Goal: Task Accomplishment & Management: Manage account settings

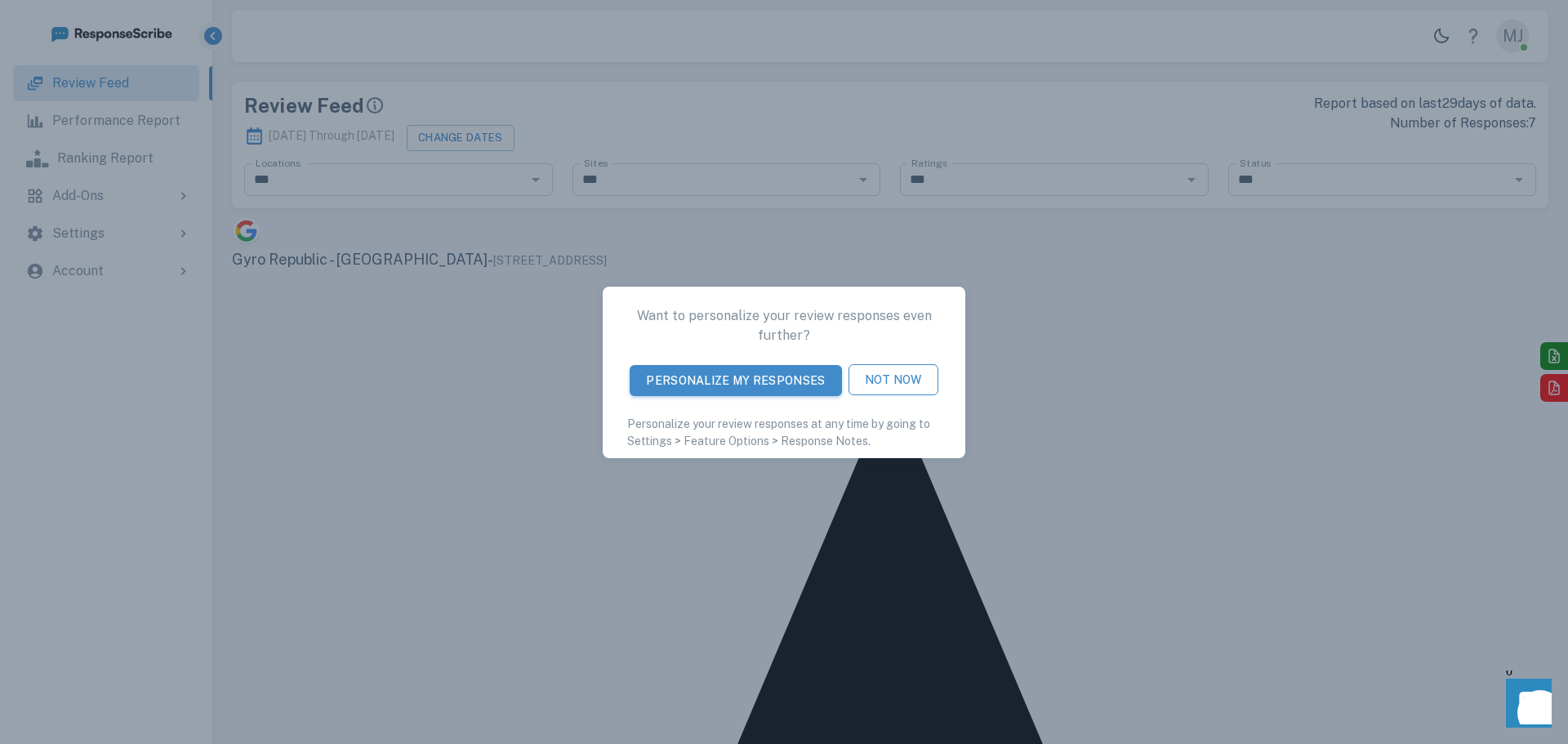
click at [880, 380] on button "Not Now" at bounding box center [893, 380] width 90 height 31
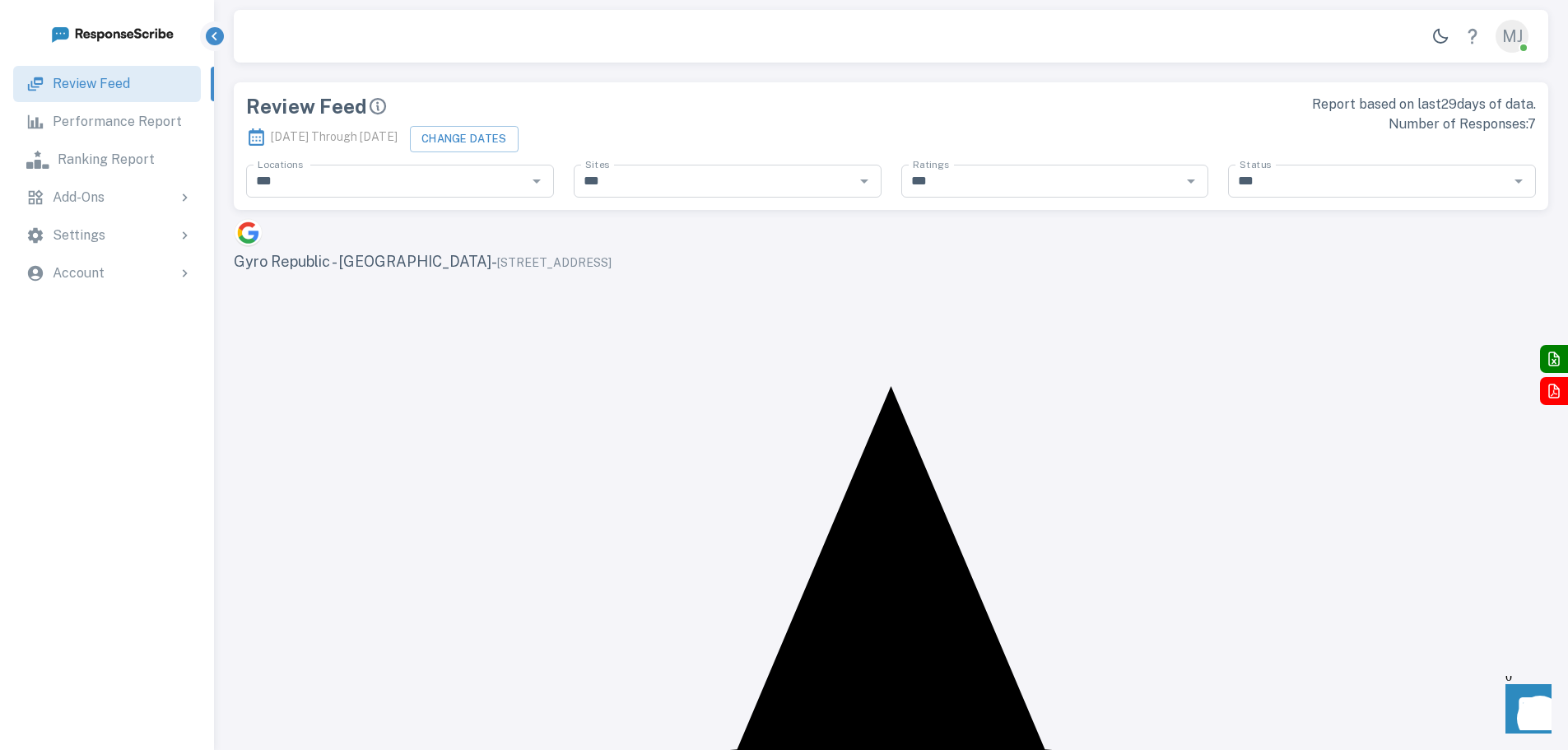
click at [150, 240] on div "Settings" at bounding box center [122, 235] width 140 height 19
click at [146, 275] on p "Review Sites Logins" at bounding box center [136, 282] width 122 height 19
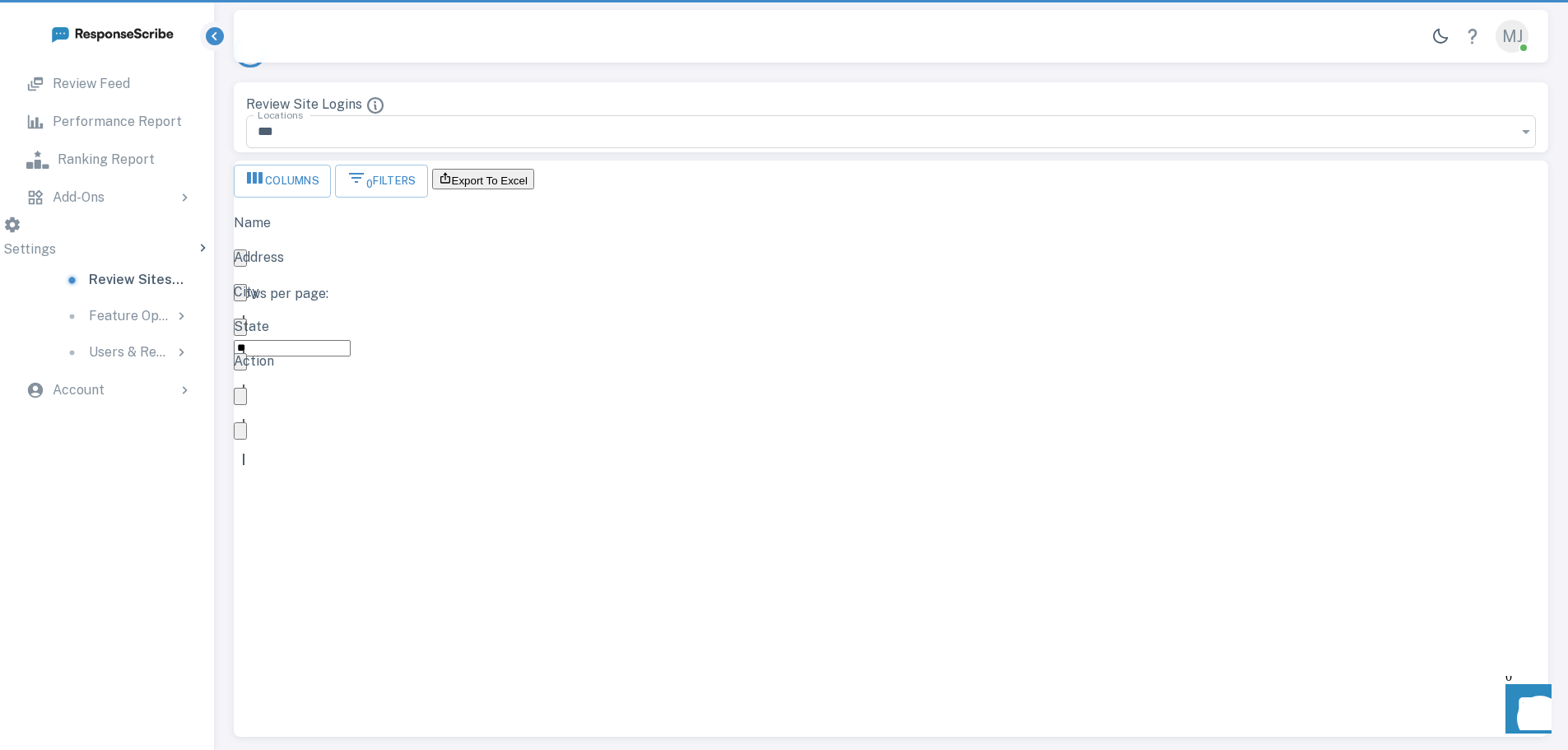
scroll to position [466, 1302]
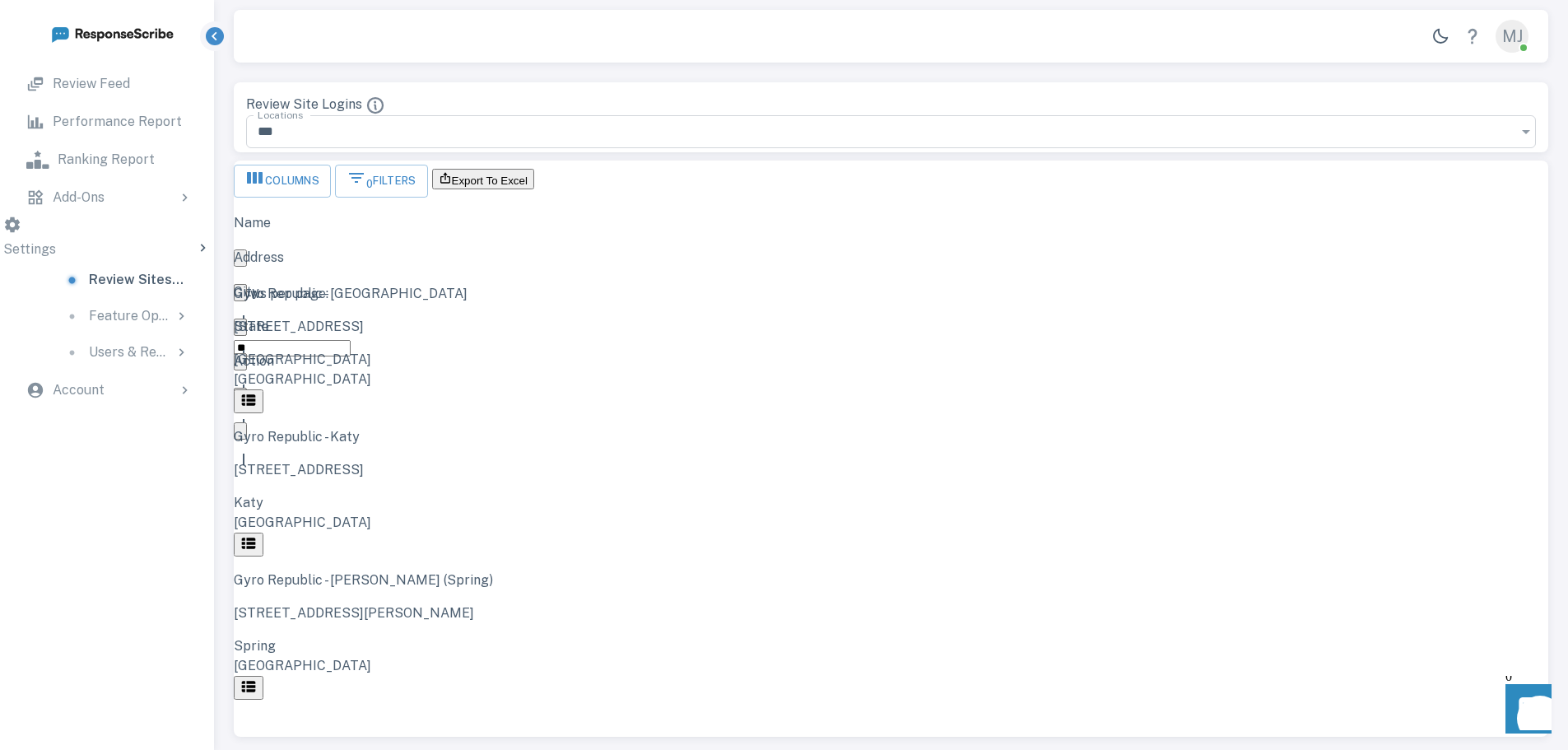
click at [263, 389] on button "button" at bounding box center [249, 401] width 30 height 24
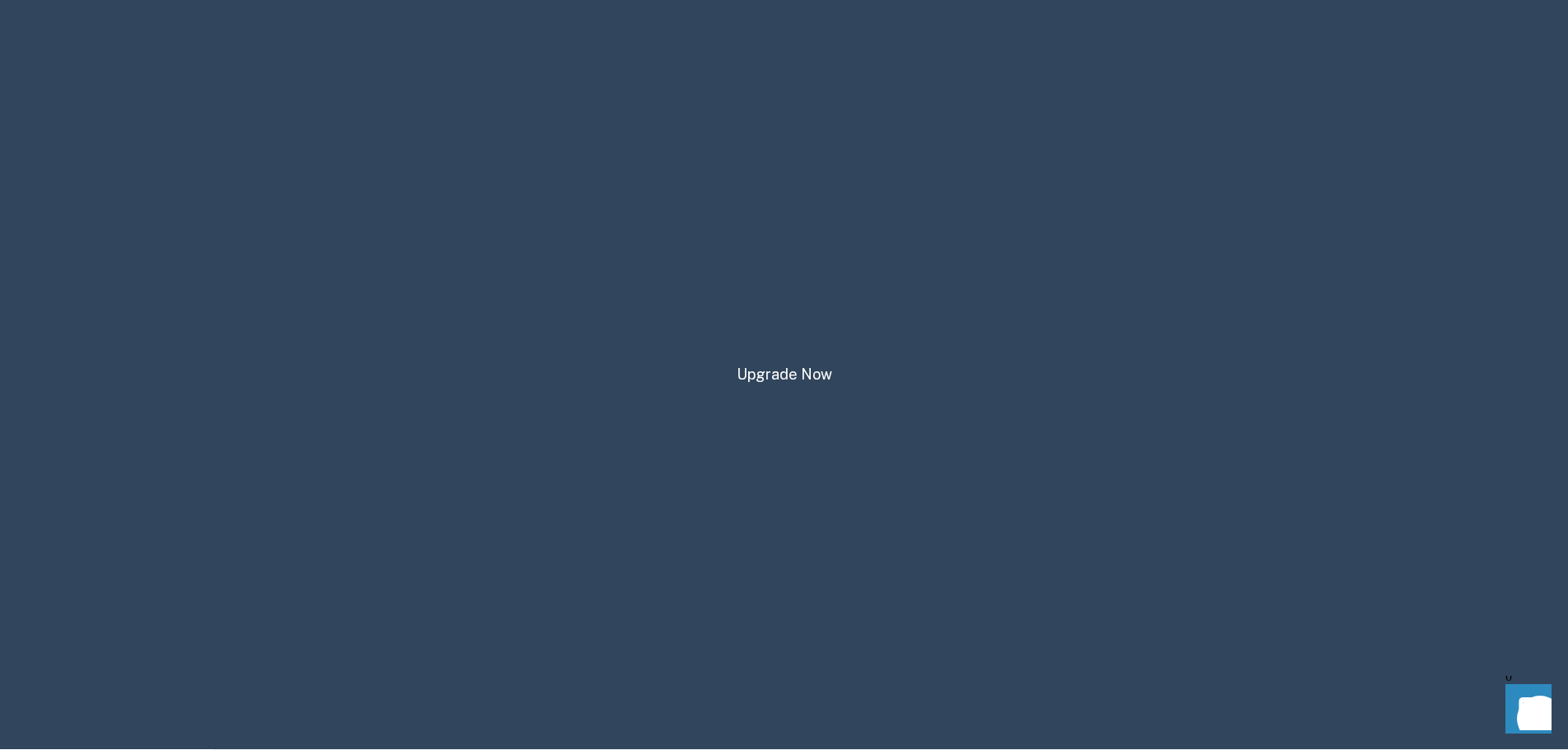
scroll to position [0, 0]
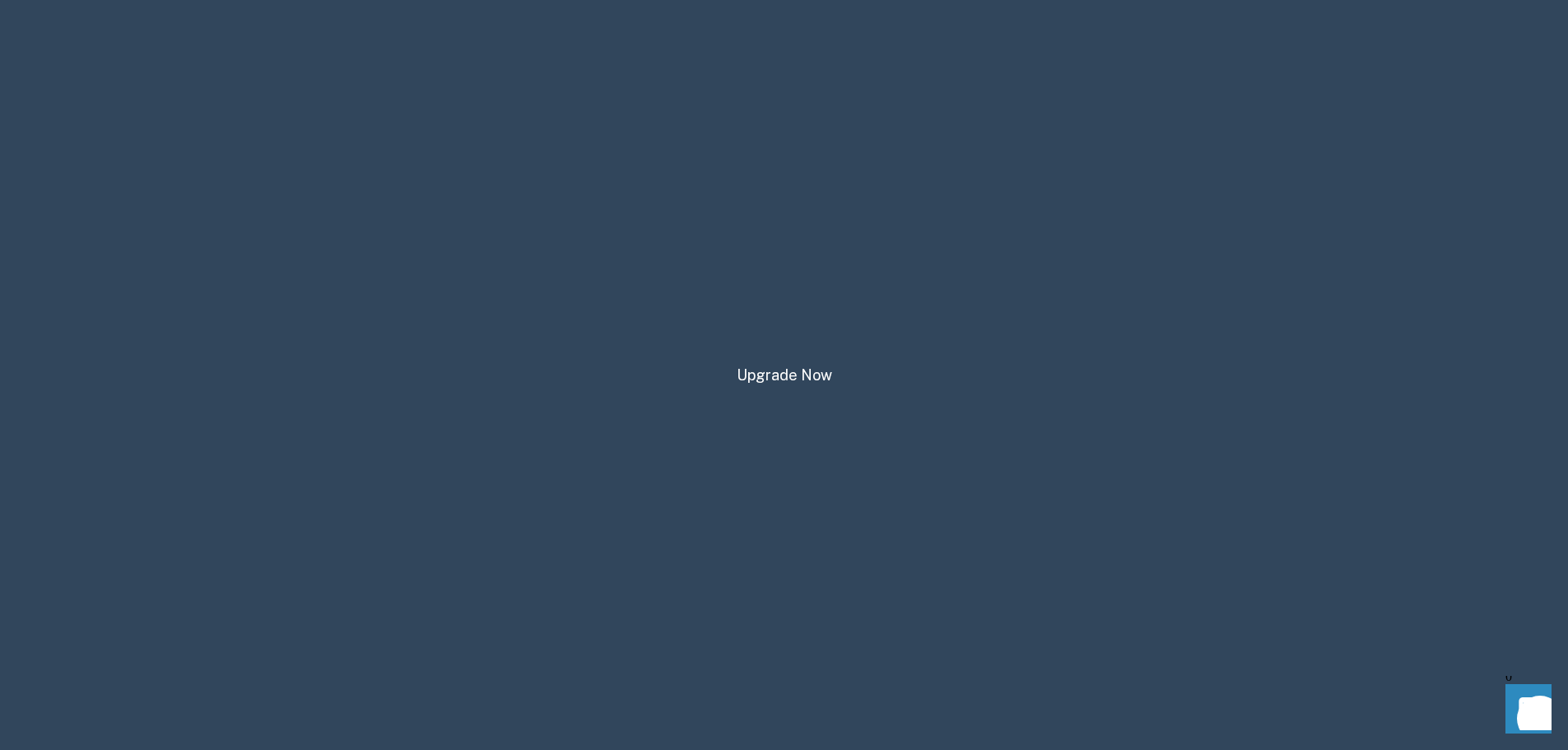
click at [164, 270] on p "Review Sites Logins" at bounding box center [136, 280] width 96 height 19
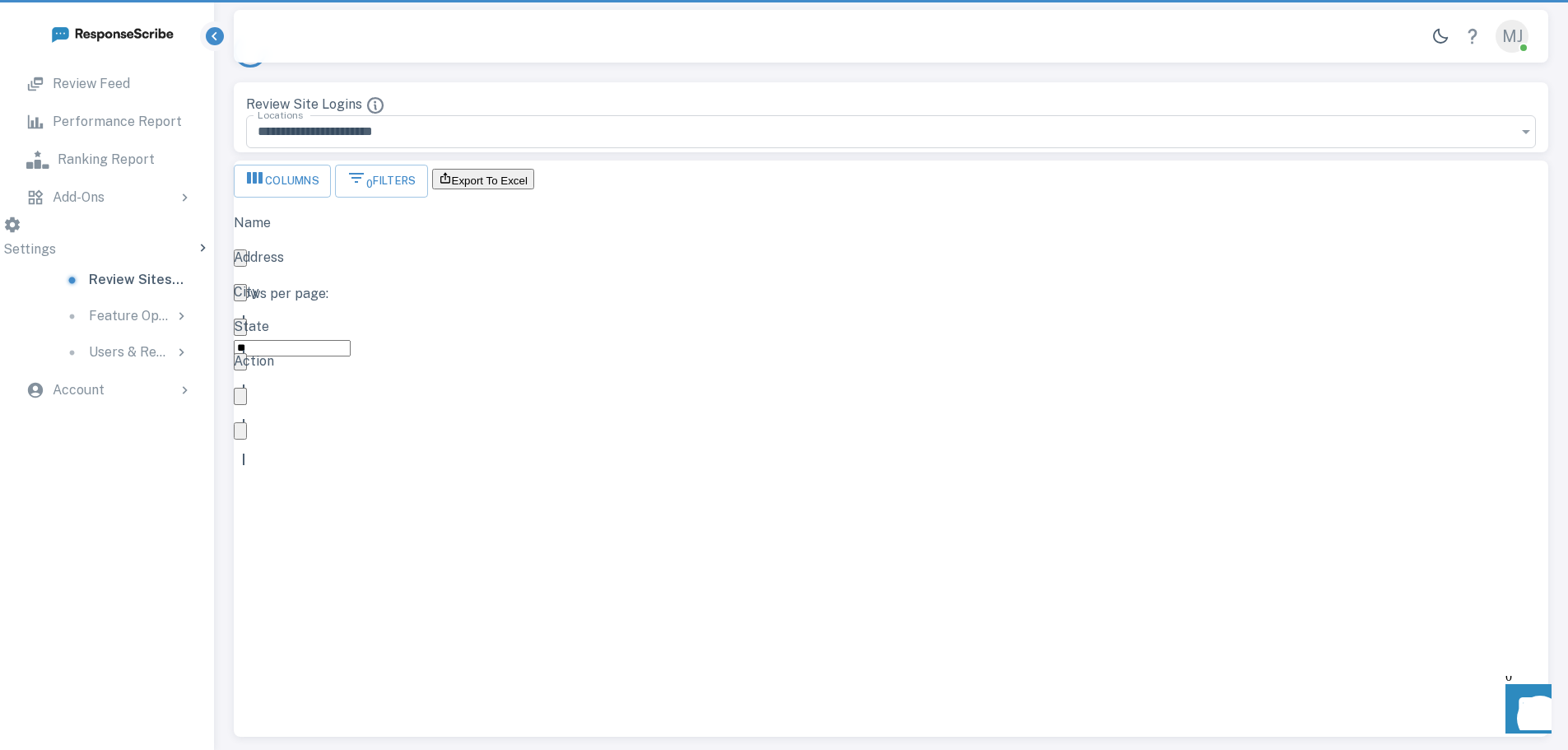
scroll to position [466, 1302]
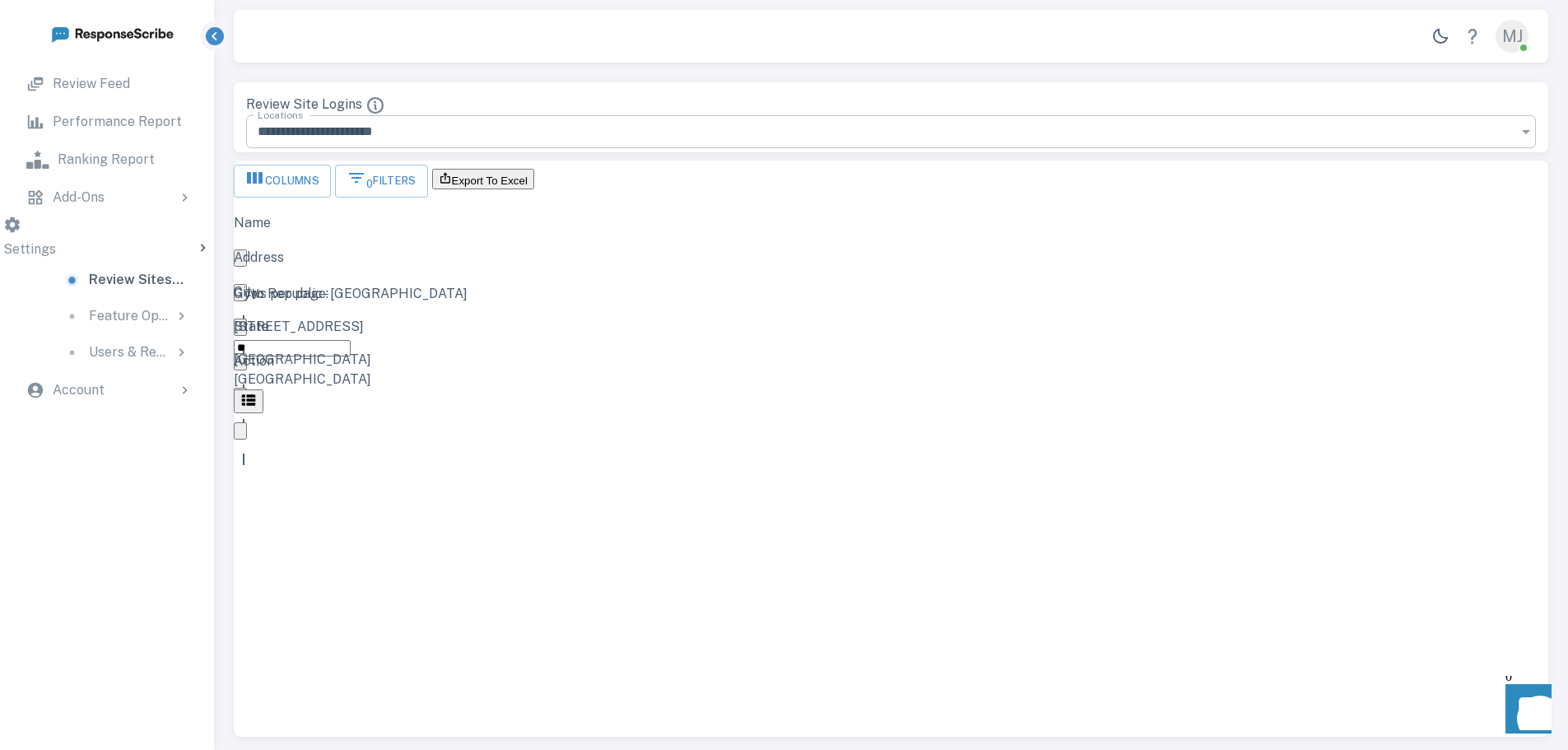
click at [1462, 115] on input "**********" at bounding box center [885, 131] width 1279 height 33
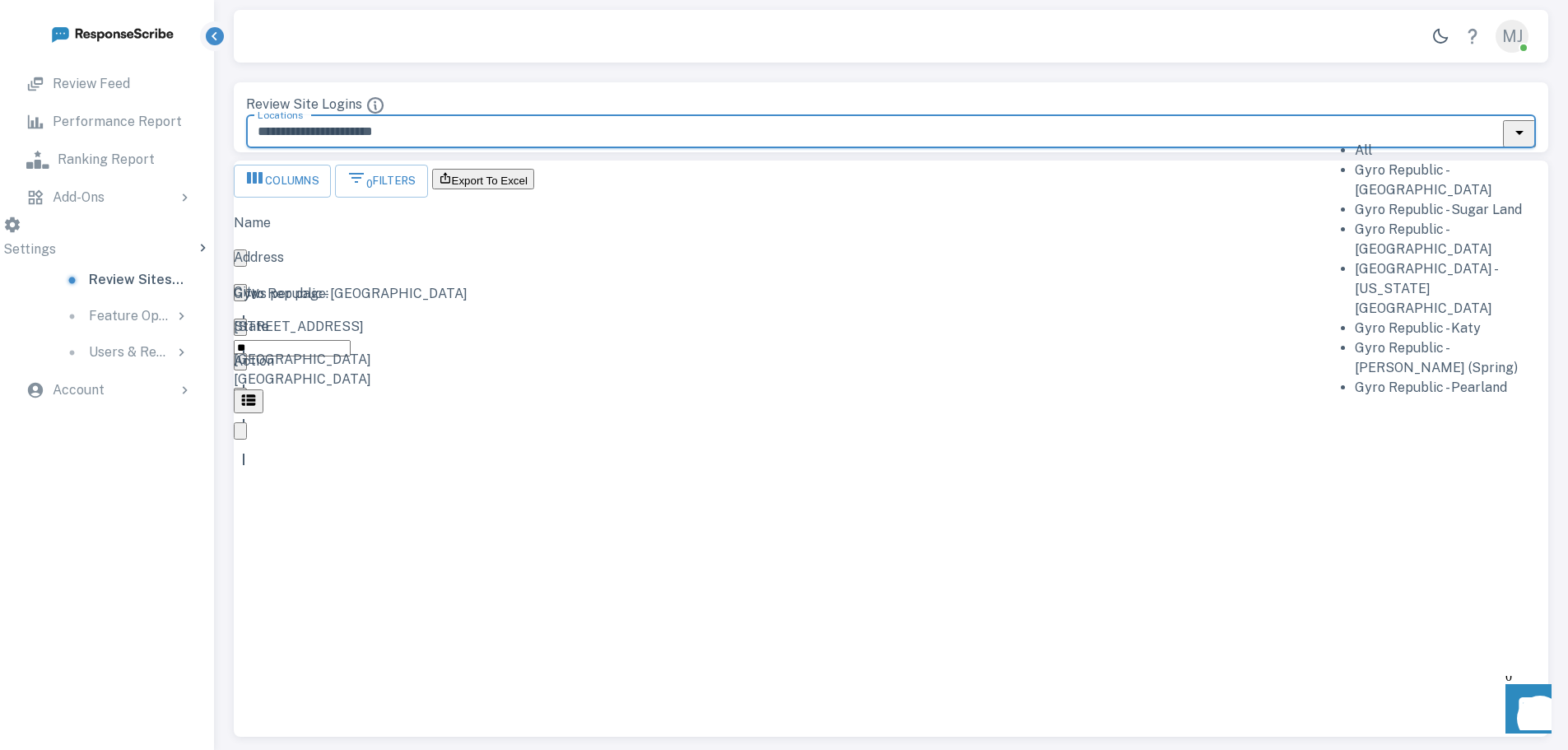
click at [1371, 154] on li "All" at bounding box center [1441, 151] width 172 height 19
type input "***"
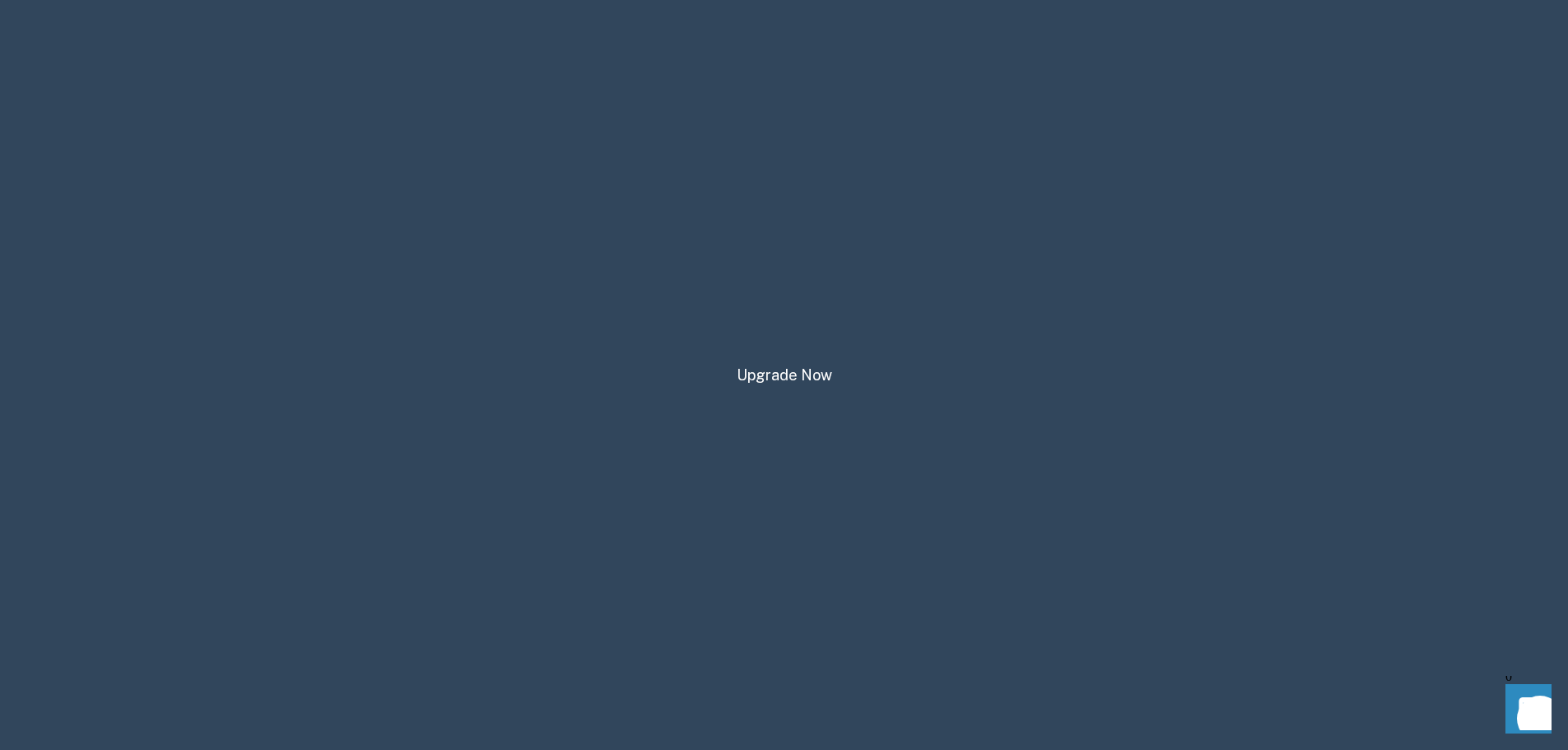
click at [252, 220] on icon at bounding box center [243, 229] width 18 height 18
